Goal: Use online tool/utility: Utilize a website feature to perform a specific function

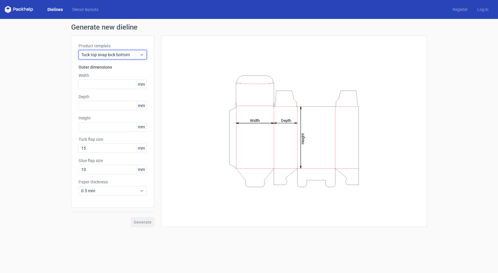
click at [141, 56] on icon at bounding box center [142, 54] width 4 height 5
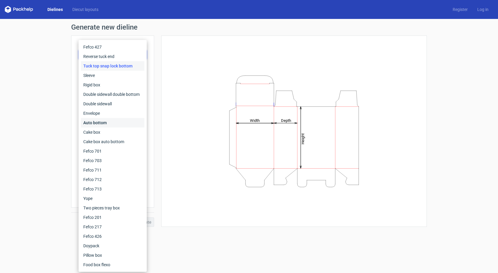
click at [101, 121] on div "Auto bottom" at bounding box center [112, 122] width 63 height 9
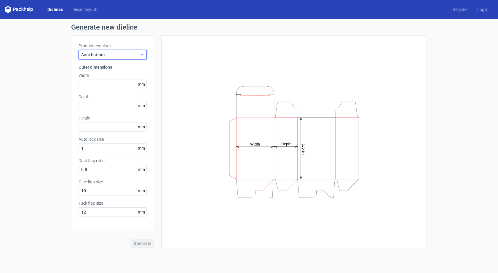
click at [129, 55] on span "Auto bottom" at bounding box center [110, 55] width 58 height 6
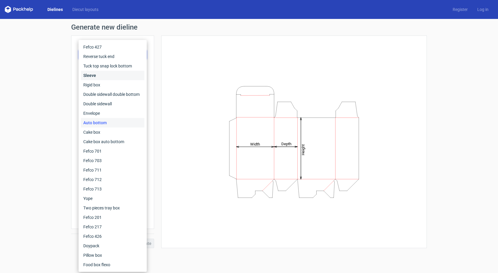
click at [98, 73] on div "Sleeve" at bounding box center [112, 75] width 63 height 9
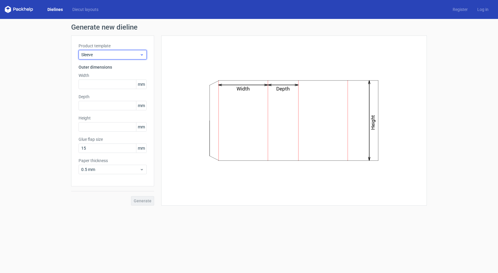
click at [103, 56] on span "Sleeve" at bounding box center [110, 55] width 58 height 6
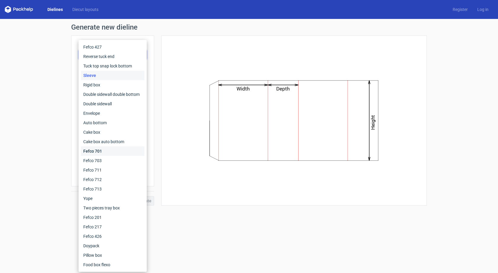
click at [106, 150] on div "Fefco 701" at bounding box center [112, 151] width 63 height 9
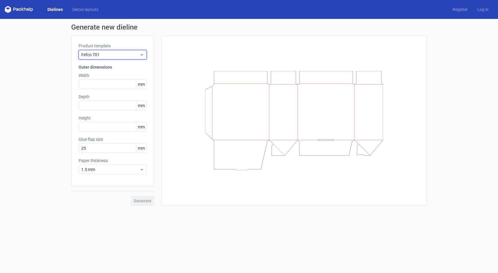
click at [107, 55] on span "Fefco 701" at bounding box center [110, 55] width 58 height 6
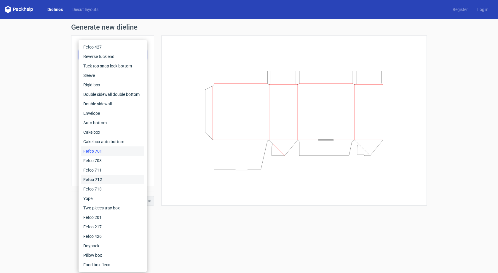
click at [100, 175] on div "Fefco 712" at bounding box center [112, 179] width 63 height 9
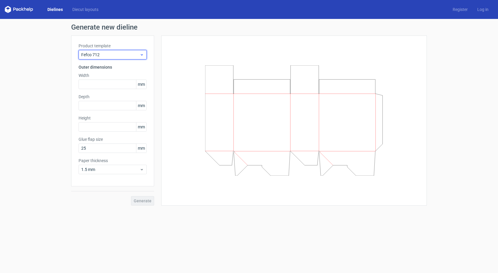
click at [112, 55] on span "Fefco 712" at bounding box center [110, 55] width 58 height 6
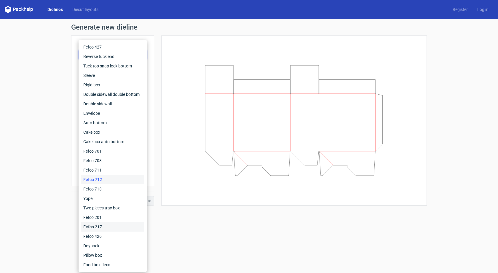
click at [100, 227] on div "Fefco 217" at bounding box center [112, 226] width 63 height 9
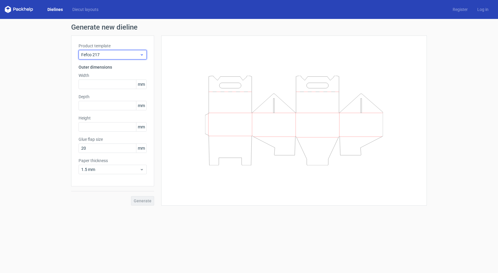
click at [106, 57] on span "Fefco 217" at bounding box center [110, 55] width 58 height 6
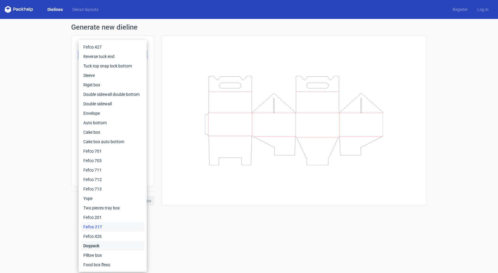
click at [97, 244] on div "Doypack" at bounding box center [112, 245] width 63 height 9
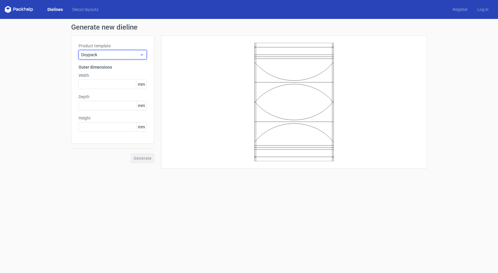
click at [112, 55] on span "Doypack" at bounding box center [110, 55] width 58 height 6
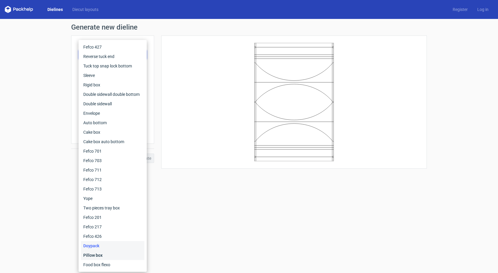
click at [89, 257] on div "Pillow box" at bounding box center [112, 255] width 63 height 9
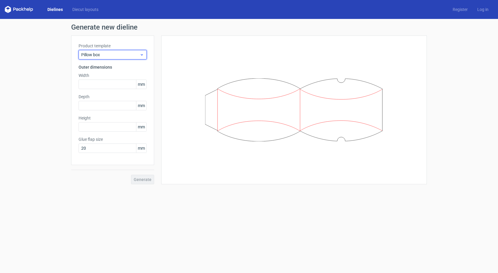
click at [107, 55] on span "Pillow box" at bounding box center [110, 55] width 58 height 6
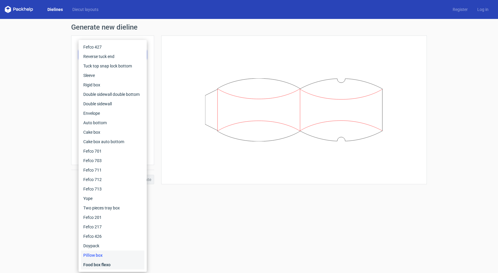
click at [100, 262] on div "Food box flexo" at bounding box center [112, 264] width 63 height 9
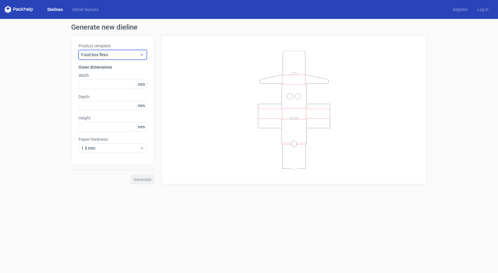
click at [108, 56] on span "Food box flexo" at bounding box center [110, 55] width 58 height 6
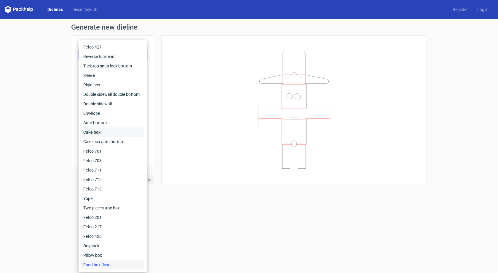
click at [104, 128] on div "Cake box" at bounding box center [112, 132] width 63 height 9
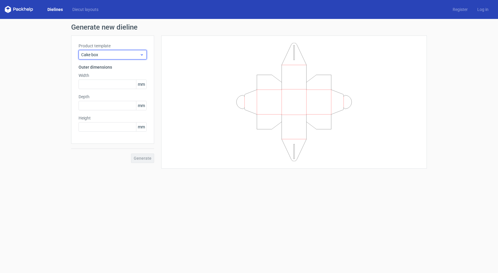
click at [115, 53] on span "Cake box" at bounding box center [110, 55] width 58 height 6
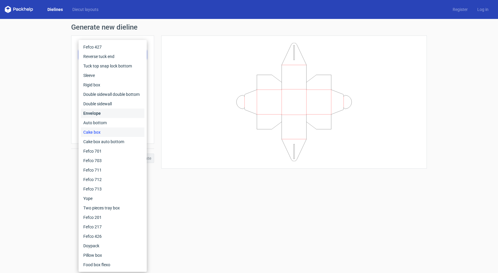
click at [108, 117] on div "Envelope" at bounding box center [112, 113] width 63 height 9
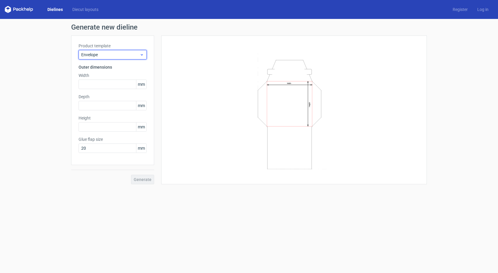
click at [110, 56] on span "Envelope" at bounding box center [110, 55] width 58 height 6
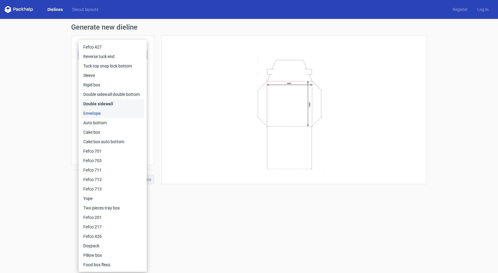
click at [110, 102] on div "Double sidewall" at bounding box center [112, 103] width 63 height 9
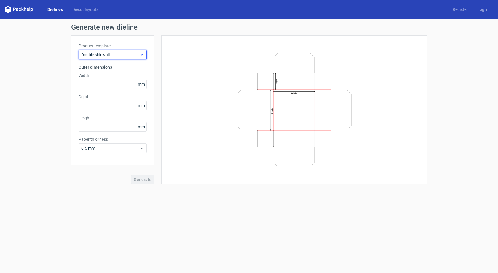
click at [108, 55] on span "Double sidewall" at bounding box center [110, 55] width 58 height 6
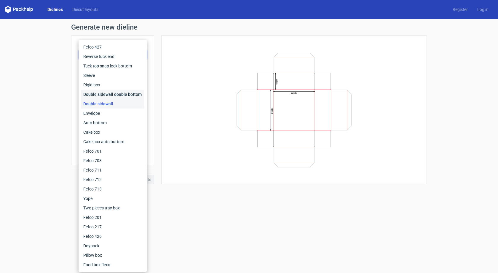
click at [108, 91] on div "Double sidewall double bottom" at bounding box center [112, 94] width 63 height 9
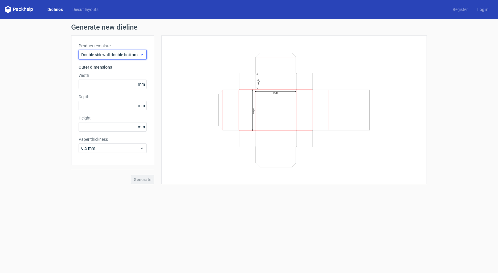
click at [107, 55] on span "Double sidewall double bottom" at bounding box center [110, 55] width 58 height 6
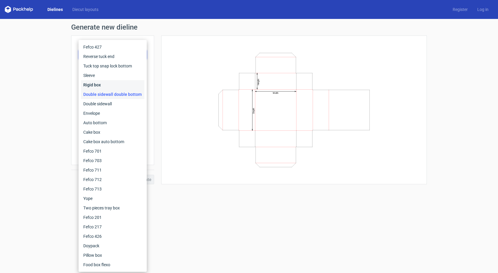
click at [106, 81] on div "Rigid box" at bounding box center [112, 84] width 63 height 9
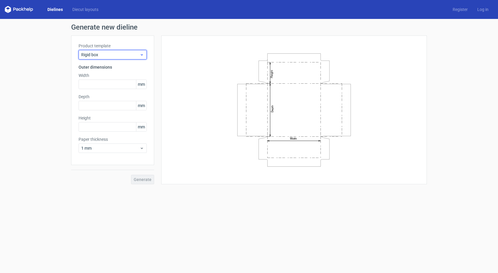
click at [106, 55] on span "Rigid box" at bounding box center [110, 55] width 58 height 6
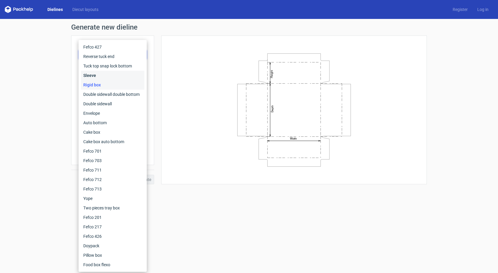
click at [106, 74] on div "Sleeve" at bounding box center [112, 75] width 63 height 9
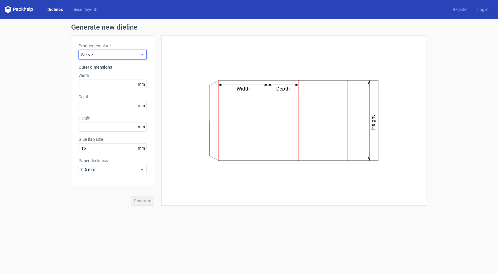
click at [105, 57] on span "Sleeve" at bounding box center [110, 55] width 58 height 6
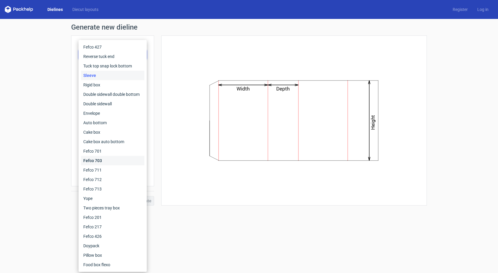
click at [104, 164] on div "Fefco 703" at bounding box center [112, 160] width 63 height 9
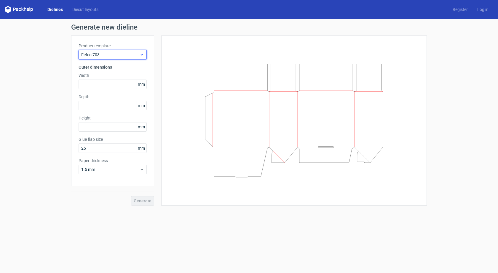
click at [108, 57] on span "Fefco 703" at bounding box center [110, 55] width 58 height 6
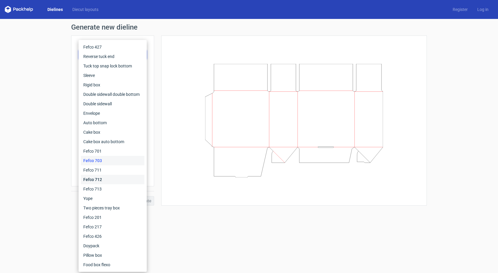
click at [96, 176] on div "Fefco 712" at bounding box center [112, 179] width 63 height 9
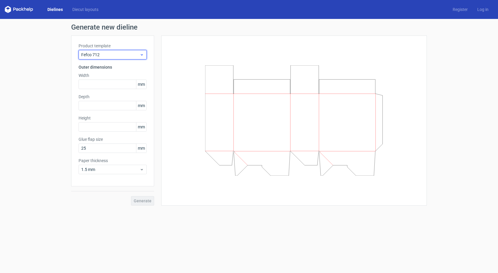
click at [115, 57] on span "Fefco 712" at bounding box center [110, 55] width 58 height 6
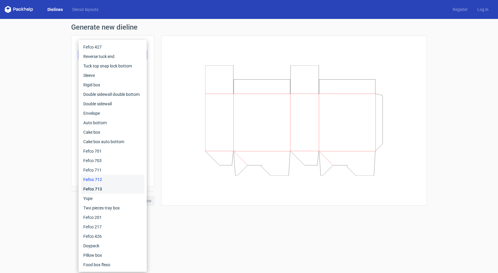
click at [106, 193] on div "Fefco 713" at bounding box center [112, 189] width 63 height 9
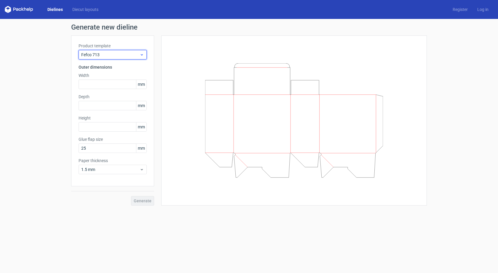
click at [123, 55] on span "Fefco 713" at bounding box center [110, 55] width 58 height 6
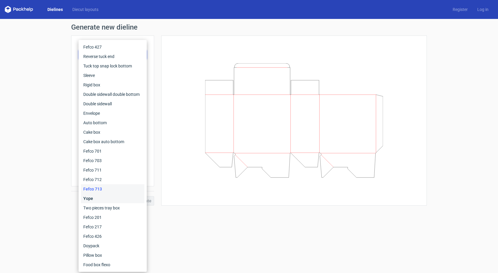
click at [100, 201] on div "Yope" at bounding box center [112, 198] width 63 height 9
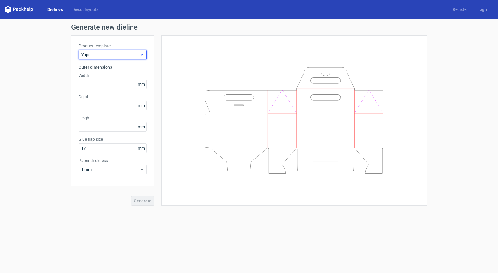
click at [106, 55] on span "Yope" at bounding box center [110, 55] width 58 height 6
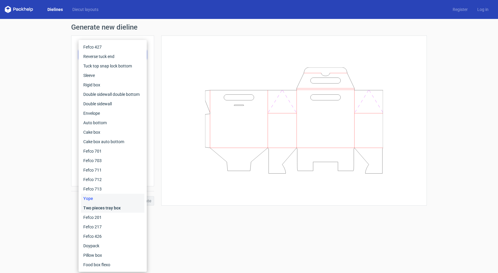
click at [99, 209] on div "Two pieces tray box" at bounding box center [112, 208] width 63 height 9
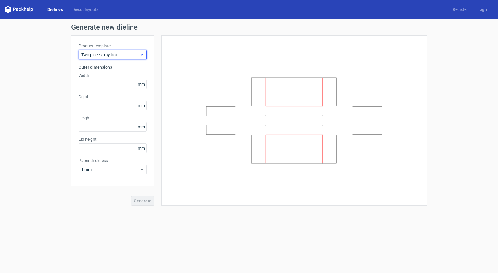
click at [123, 55] on span "Two pieces tray box" at bounding box center [110, 55] width 58 height 6
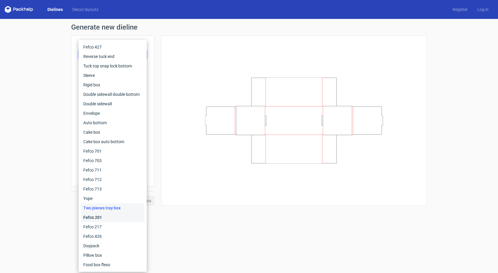
click at [114, 218] on div "Fefco 201" at bounding box center [112, 217] width 63 height 9
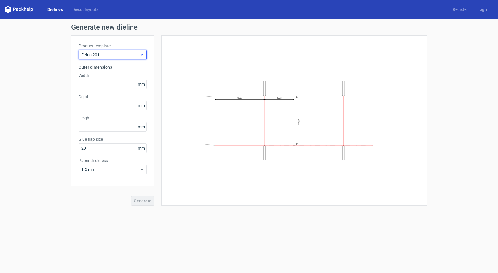
click at [118, 56] on span "Fefco 201" at bounding box center [110, 55] width 58 height 6
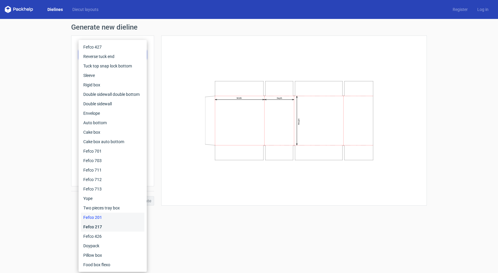
click at [114, 229] on div "Fefco 217" at bounding box center [112, 226] width 63 height 9
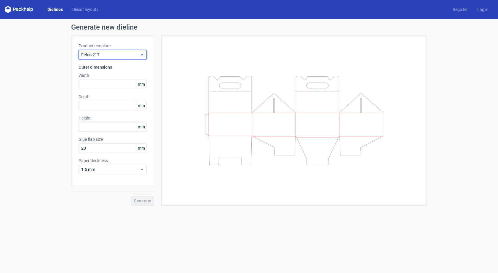
click at [108, 55] on span "Fefco 217" at bounding box center [110, 55] width 58 height 6
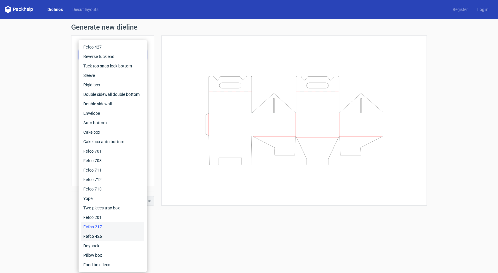
click at [103, 238] on div "Fefco 426" at bounding box center [112, 236] width 63 height 9
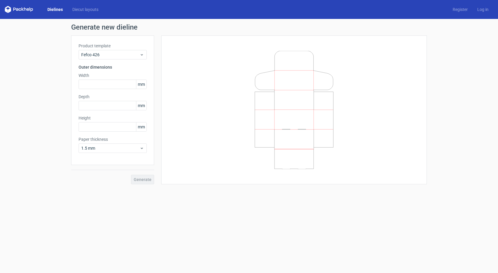
click at [106, 60] on div "Product template Fefco 426 Outer dimensions Width mm Depth mm Height mm Paper t…" at bounding box center [112, 101] width 83 height 130
click at [107, 57] on span "Fefco 426" at bounding box center [110, 55] width 58 height 6
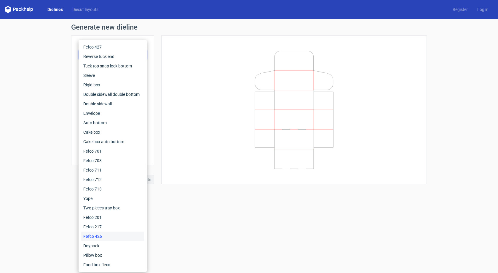
click at [209, 201] on form "Generate new dieline Product template Fefco 426 Outer dimensions Width mm Depth…" at bounding box center [249, 146] width 498 height 254
